Goal: Information Seeking & Learning: Learn about a topic

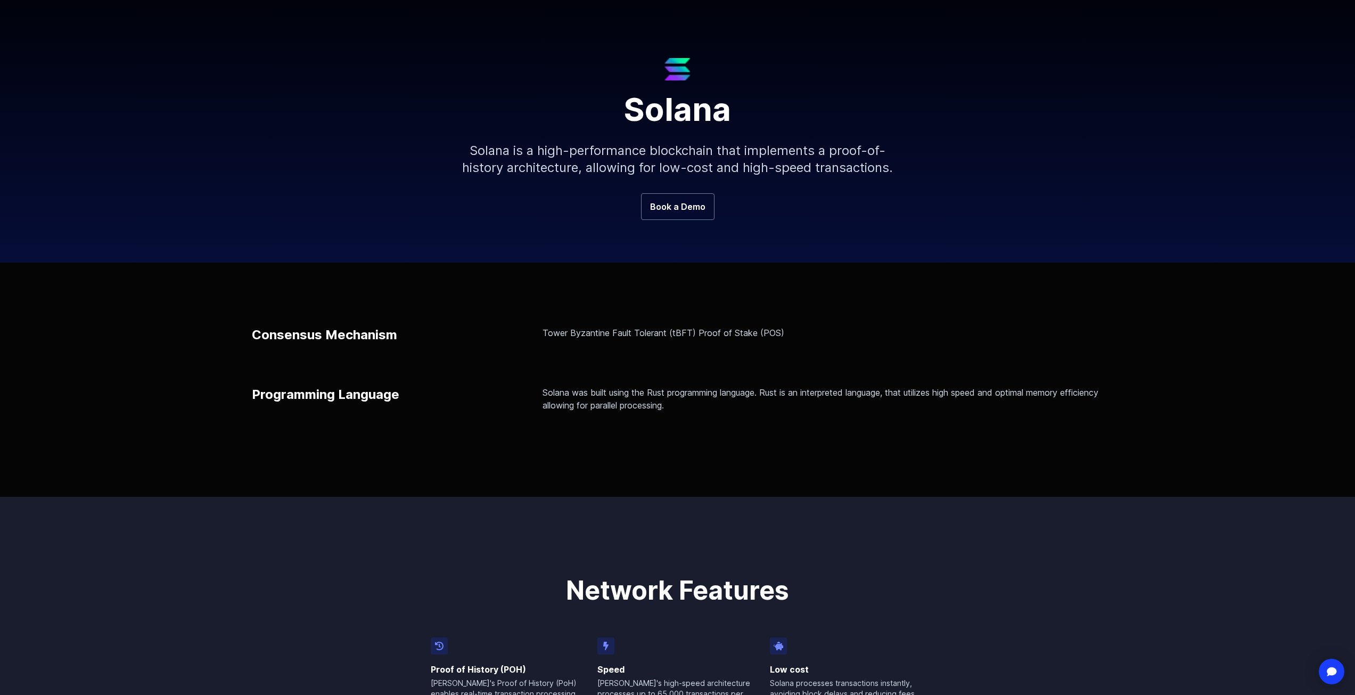
scroll to position [106, 0]
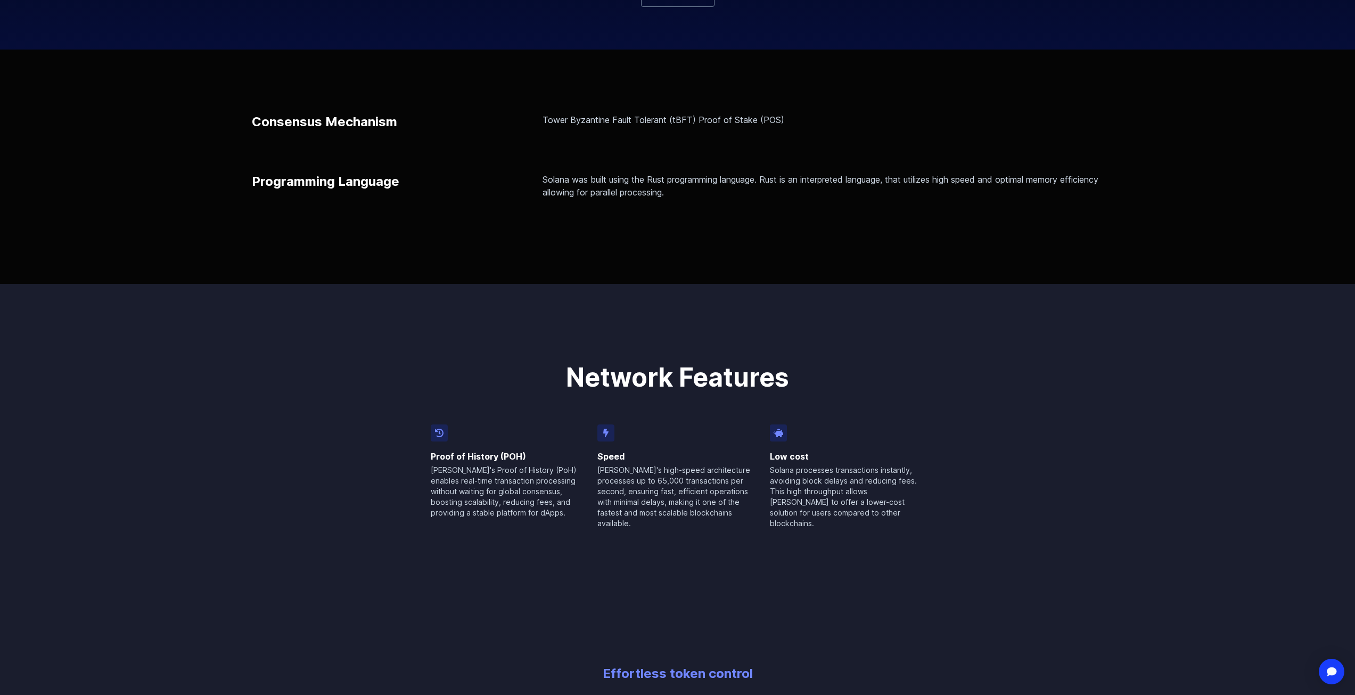
scroll to position [213, 0]
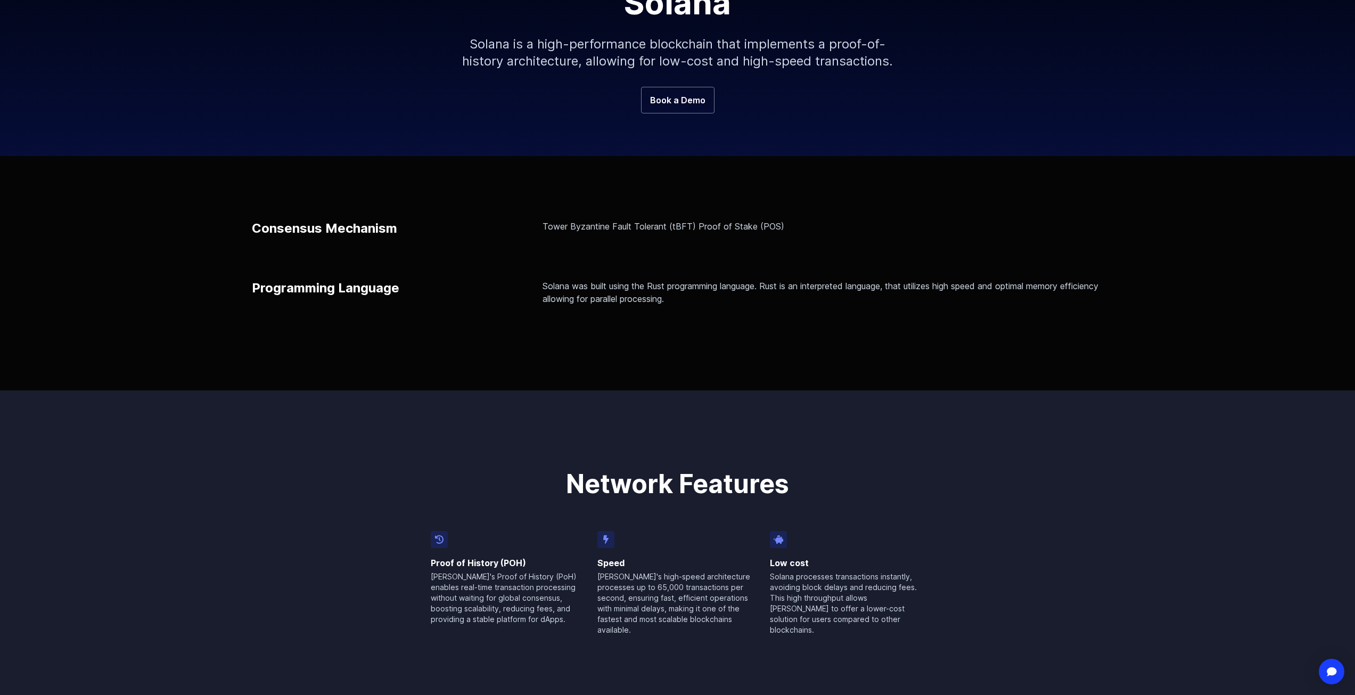
scroll to position [213, 0]
